Goal: Navigation & Orientation: Find specific page/section

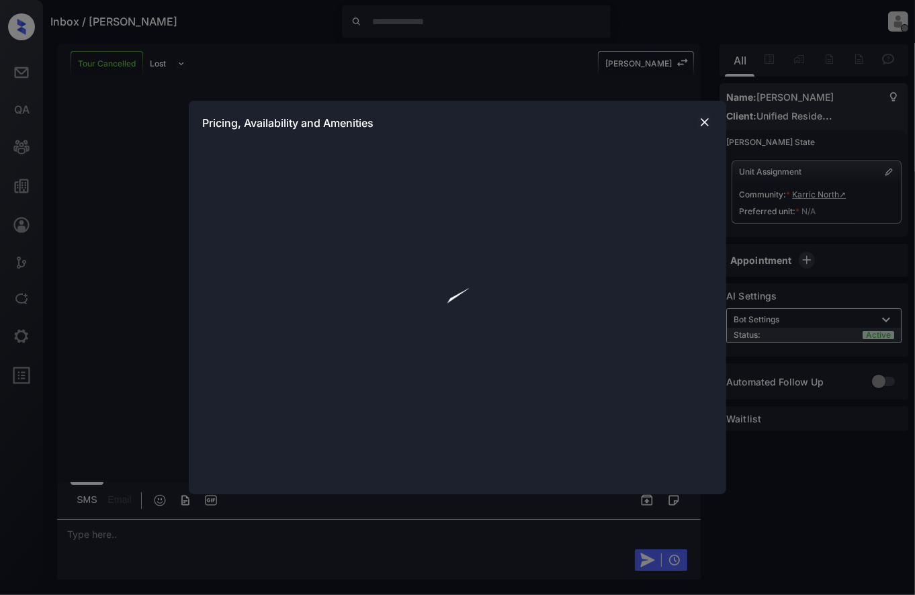
scroll to position [892, 0]
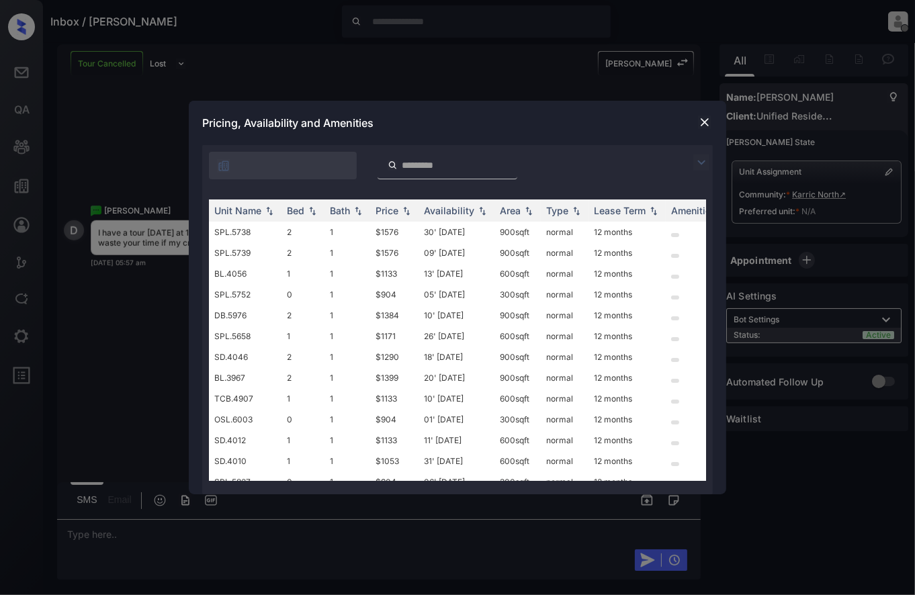
click at [709, 124] on img at bounding box center [704, 122] width 13 height 13
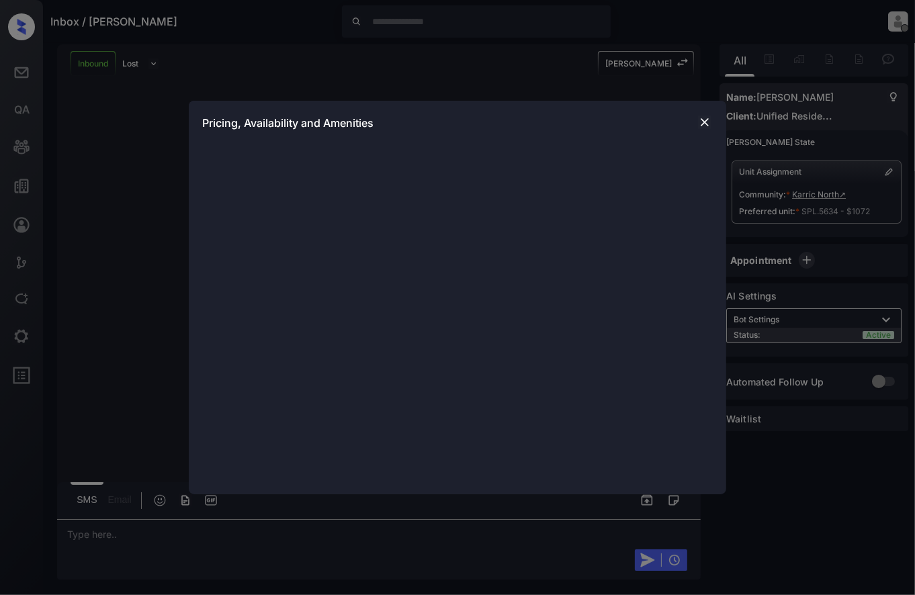
scroll to position [731, 0]
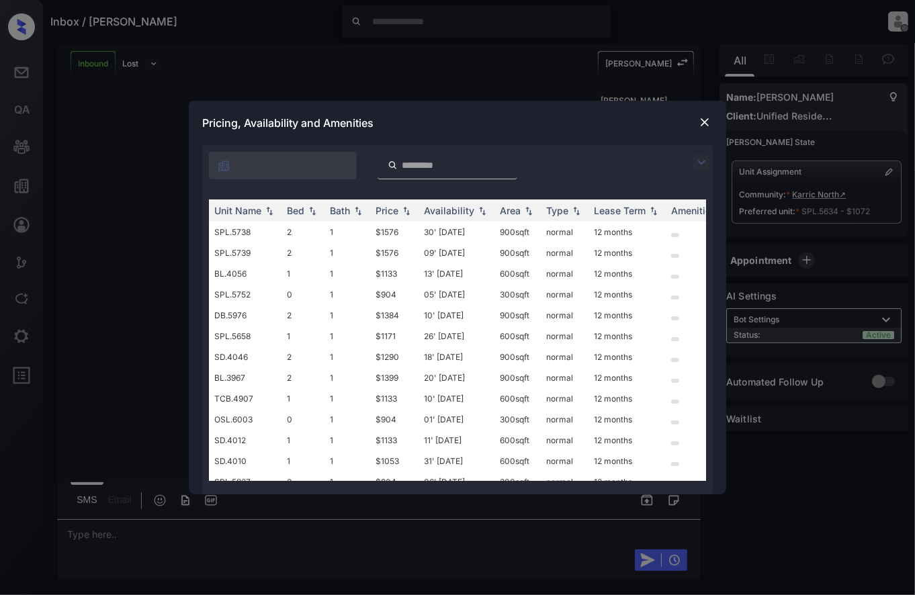
click at [710, 122] on img at bounding box center [704, 122] width 13 height 13
